Goal: Communication & Community: Participate in discussion

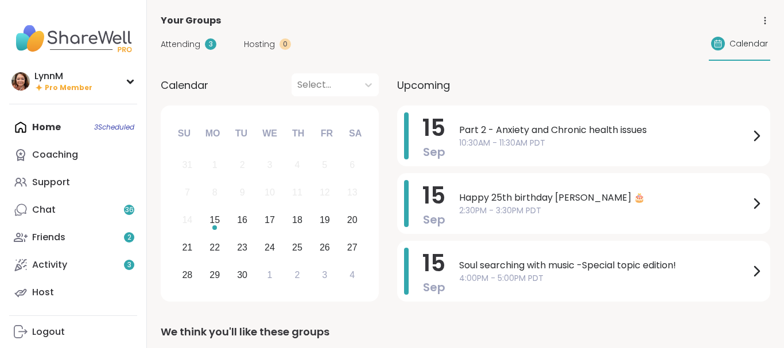
click at [753, 132] on icon at bounding box center [756, 136] width 14 height 14
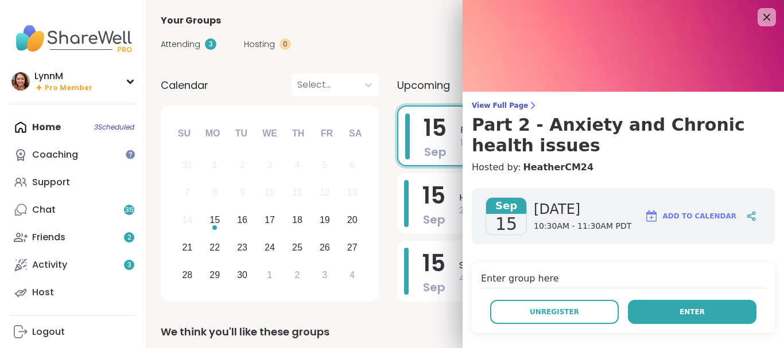
click at [687, 311] on span "Enter" at bounding box center [691, 312] width 25 height 10
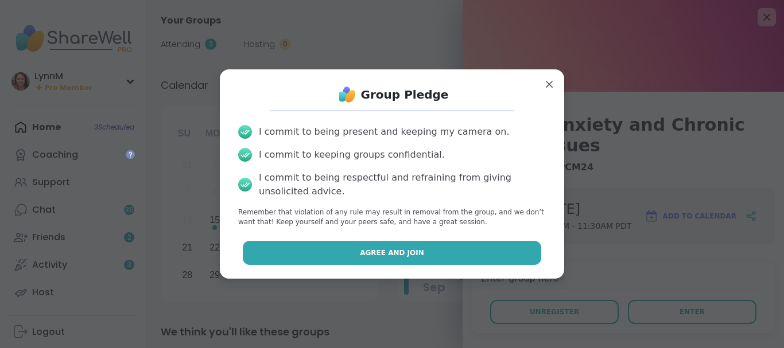
click at [384, 254] on span "Agree and Join" at bounding box center [392, 253] width 64 height 10
